Goal: Find specific page/section: Find specific page/section

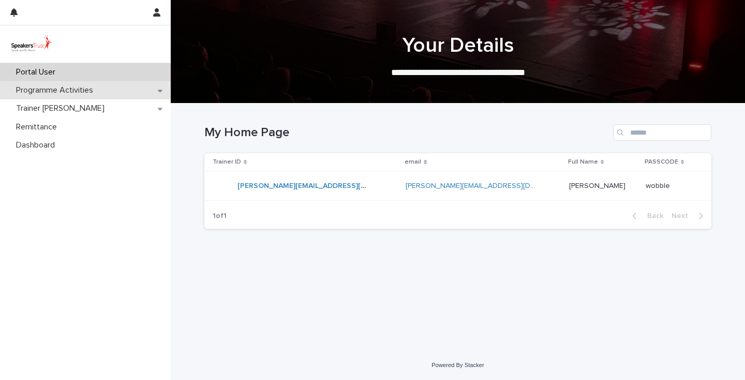
click at [100, 93] on p "Programme Activities" at bounding box center [56, 90] width 89 height 10
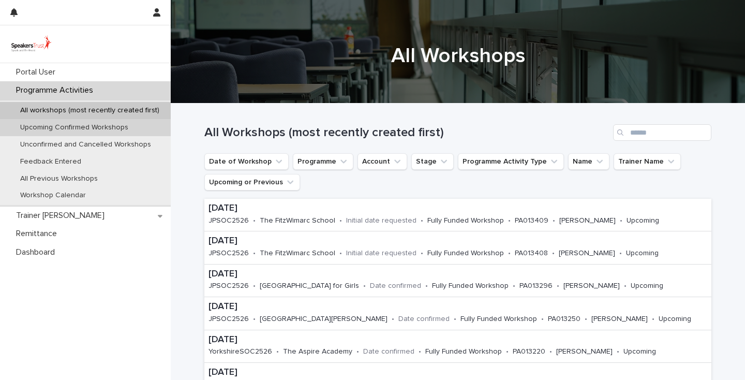
click at [90, 126] on p "Upcoming Confirmed Workshops" at bounding box center [74, 127] width 125 height 9
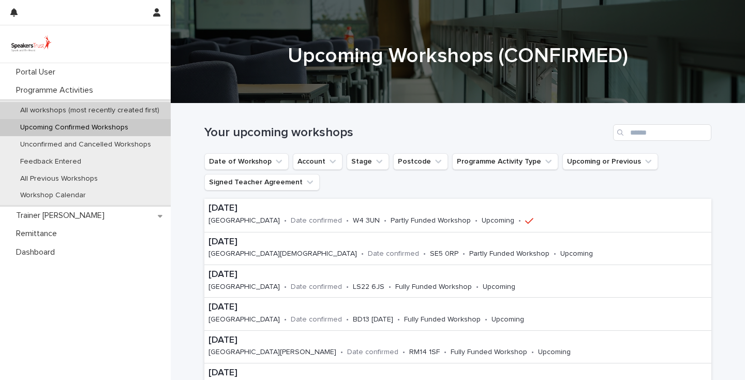
click at [116, 112] on p "All workshops (most recently created first)" at bounding box center [90, 110] width 156 height 9
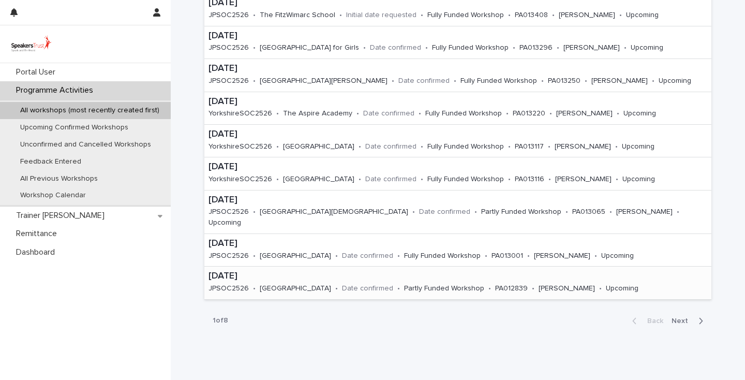
scroll to position [238, 0]
click at [682, 317] on button "Next" at bounding box center [689, 319] width 44 height 9
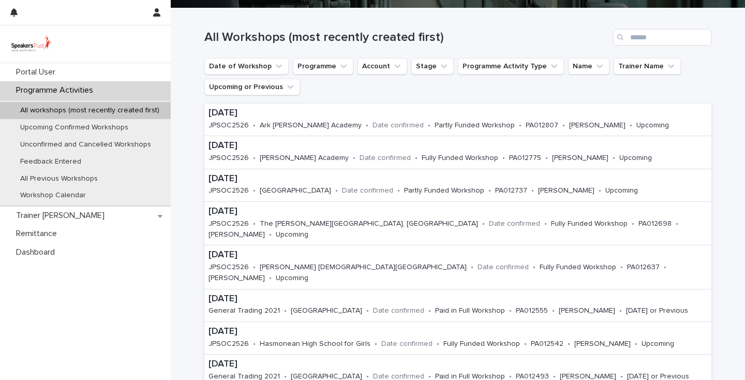
scroll to position [93, 0]
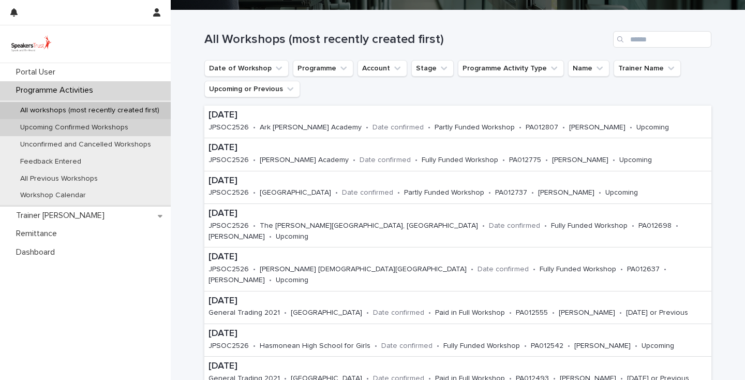
click at [85, 131] on div "Upcoming Confirmed Workshops" at bounding box center [85, 127] width 171 height 17
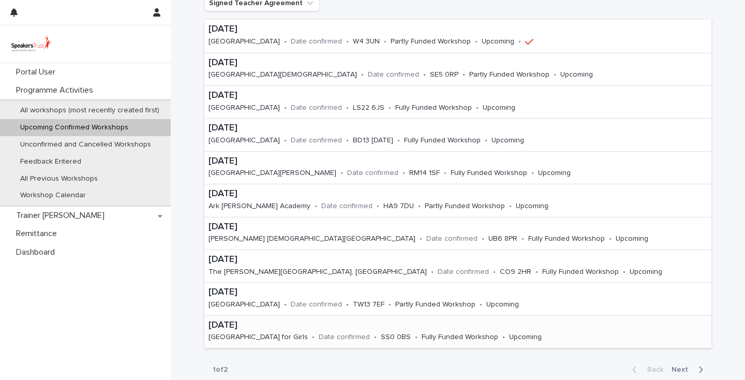
scroll to position [183, 0]
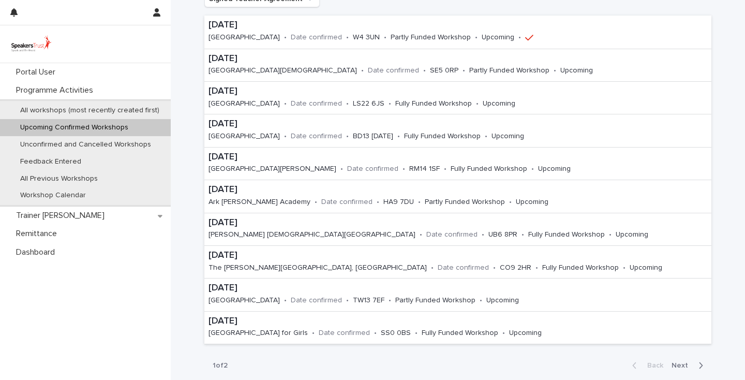
click at [679, 361] on span "Next" at bounding box center [682, 364] width 23 height 7
